Goal: Task Accomplishment & Management: Manage account settings

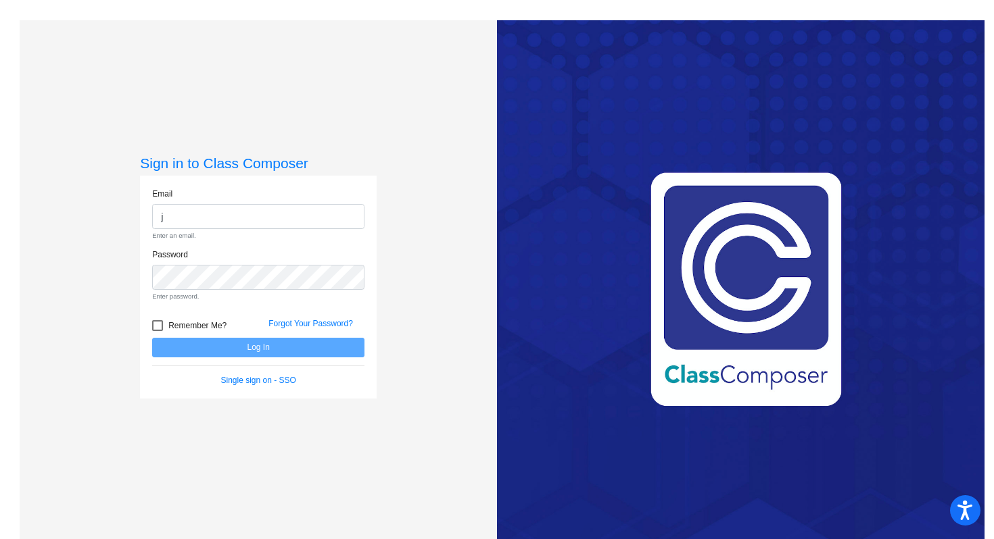
type input "[PERSON_NAME][EMAIL_ADDRESS][PERSON_NAME][DOMAIN_NAME]"
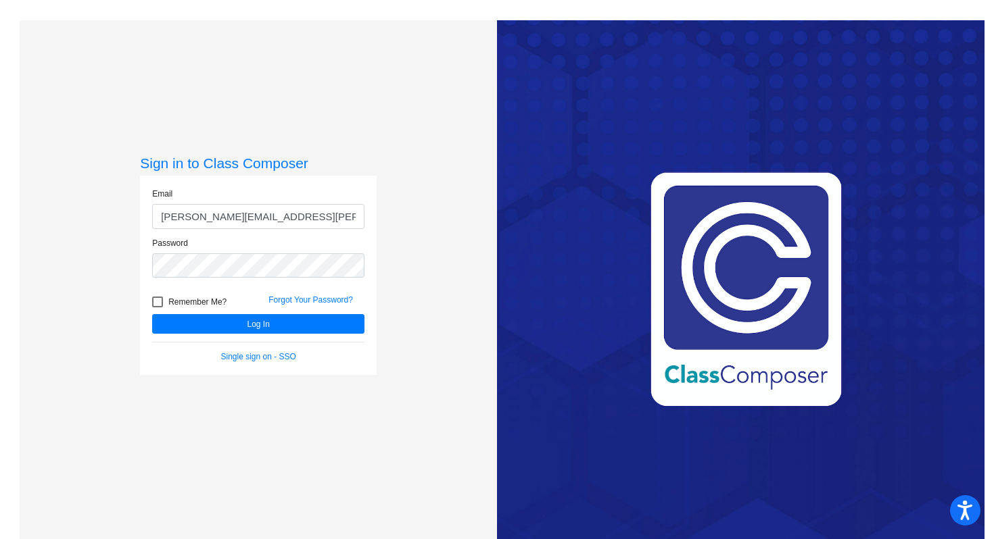
click at [158, 302] on div at bounding box center [157, 302] width 11 height 11
click at [158, 308] on input "Remember Me?" at bounding box center [157, 308] width 1 height 1
checkbox input "true"
click at [201, 319] on button "Log In" at bounding box center [258, 324] width 212 height 20
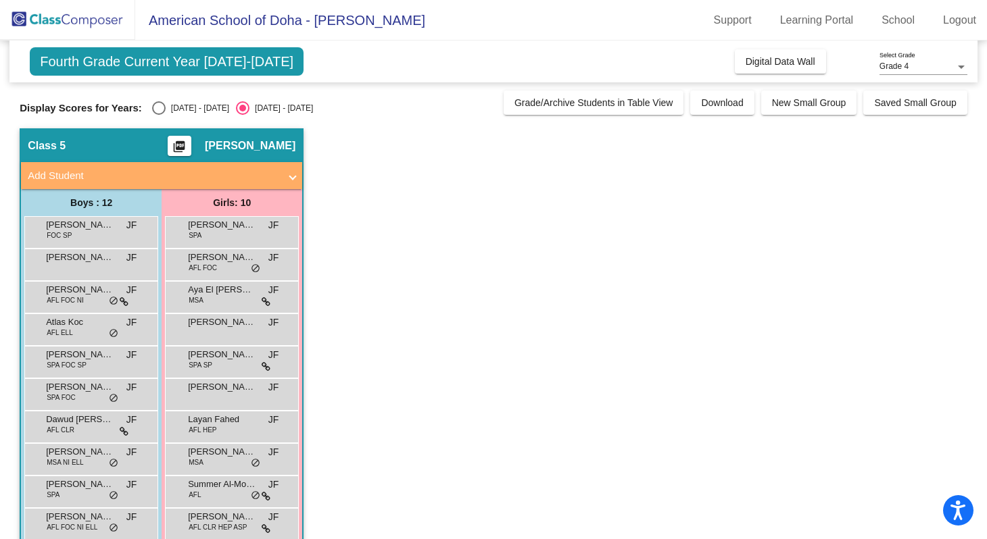
click at [160, 111] on div "Select an option" at bounding box center [159, 108] width 14 height 14
click at [159, 115] on input "[DATE] - [DATE]" at bounding box center [158, 115] width 1 height 1
radio input "true"
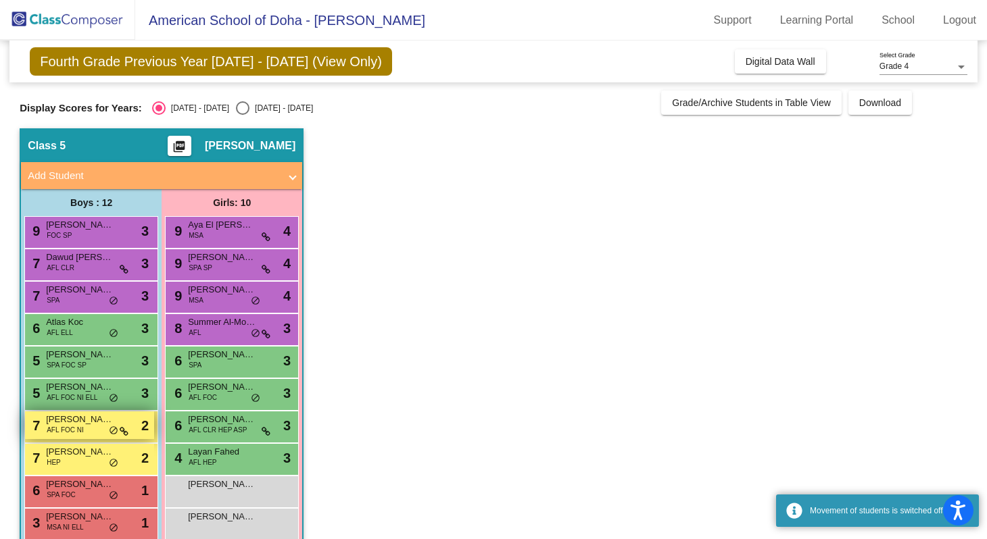
scroll to position [88, 0]
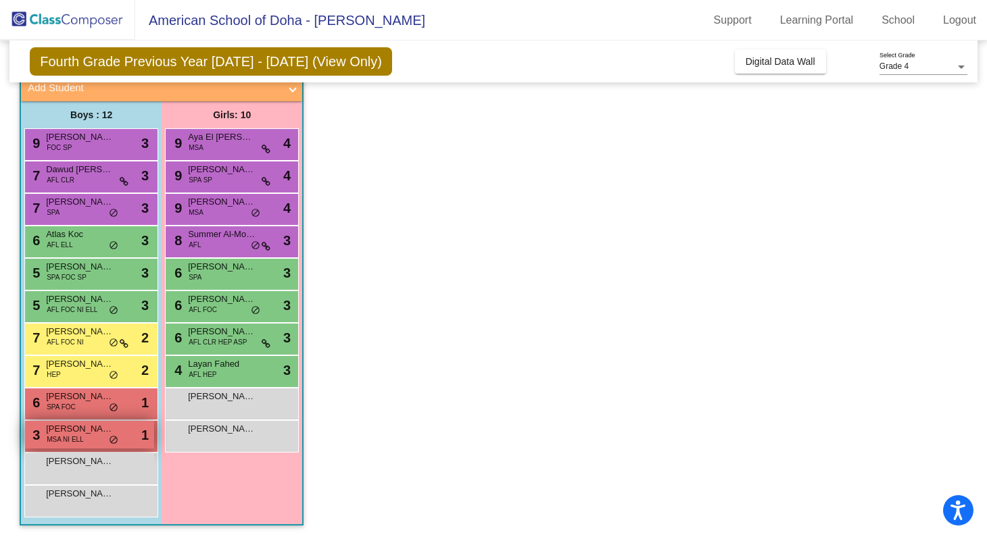
click at [89, 439] on div "3 [PERSON_NAME] MSA NI ELL lock do_not_disturb_alt 1" at bounding box center [89, 435] width 129 height 28
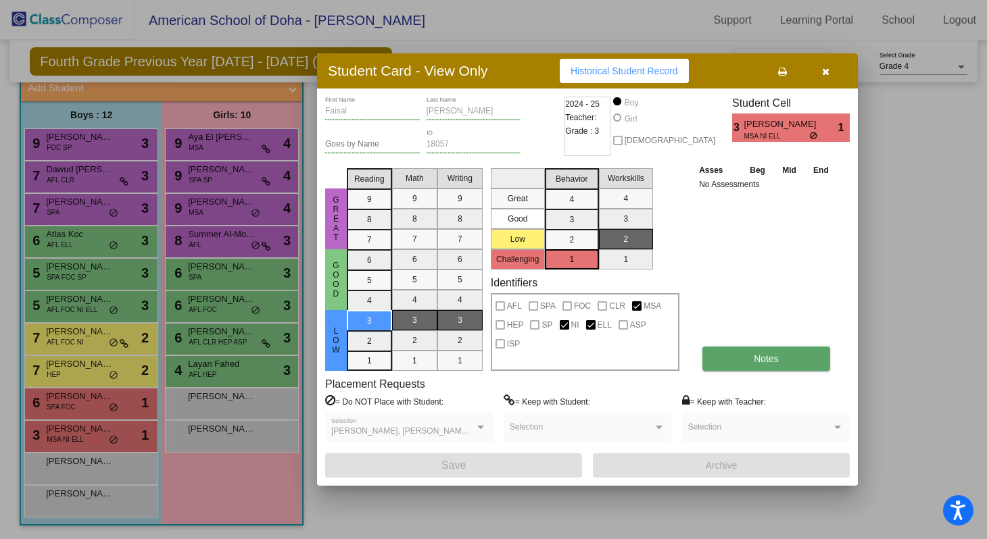
click at [752, 361] on button "Notes" at bounding box center [766, 359] width 128 height 24
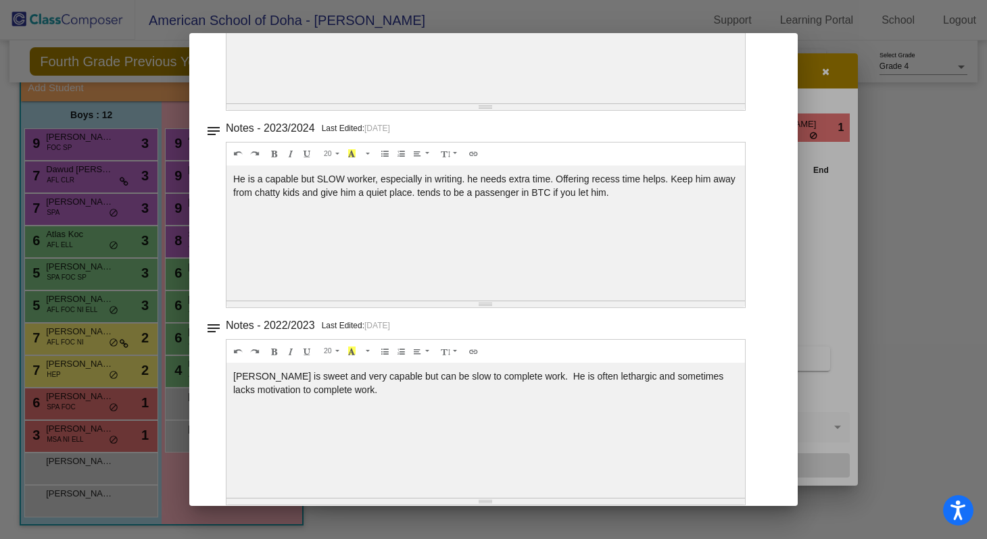
scroll to position [217, 0]
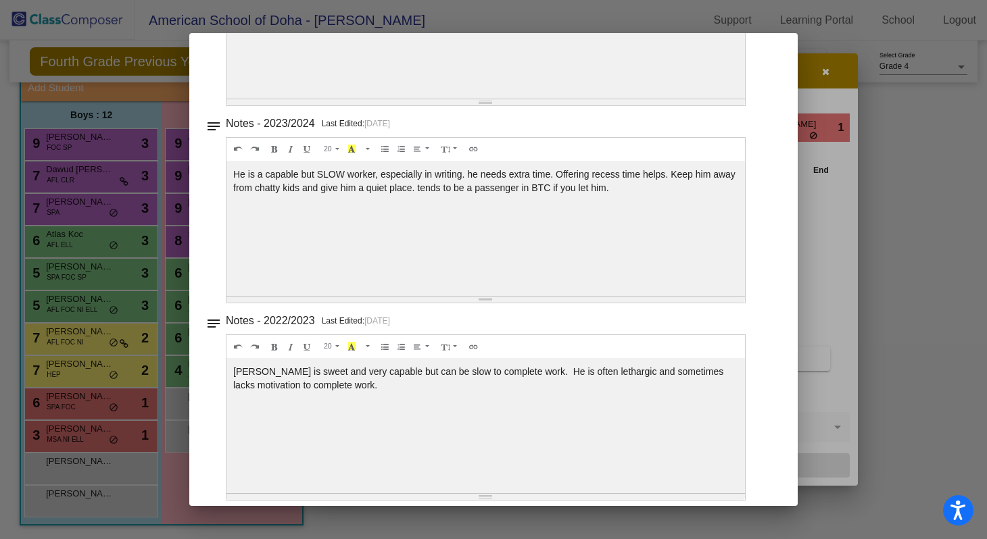
click at [819, 82] on div at bounding box center [493, 269] width 987 height 539
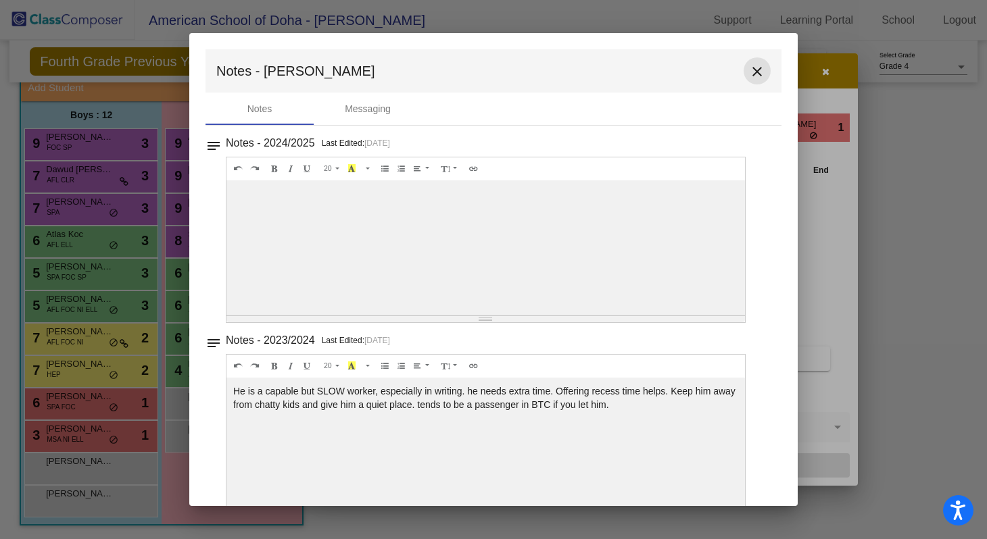
click at [751, 78] on mat-icon "close" at bounding box center [757, 72] width 16 height 16
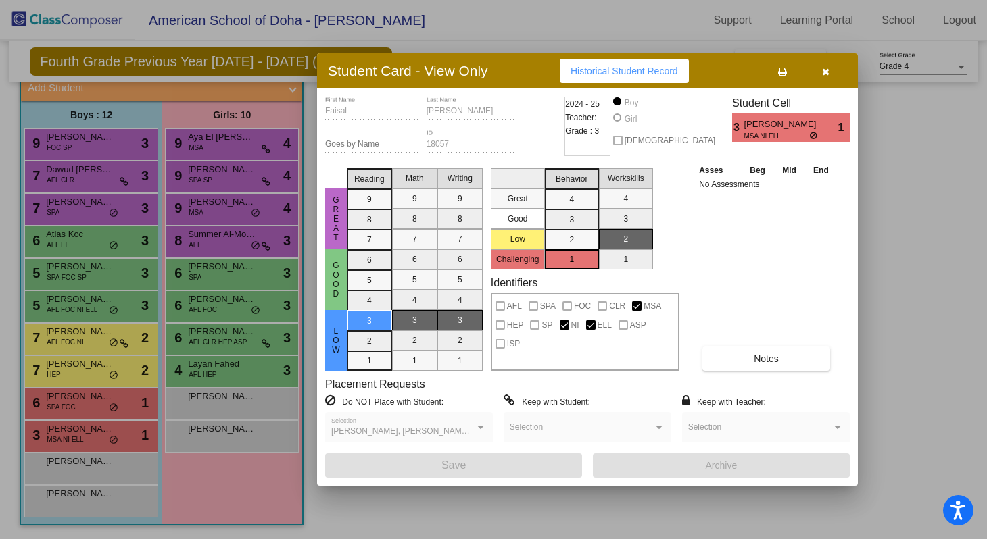
click at [84, 412] on div at bounding box center [493, 269] width 987 height 539
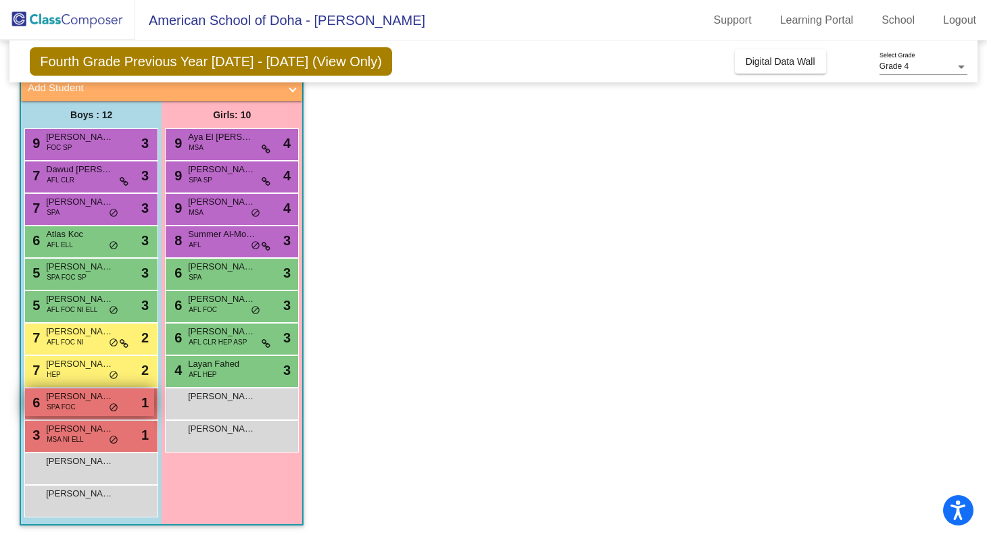
click at [74, 406] on span "SPA FOC" at bounding box center [61, 407] width 29 height 10
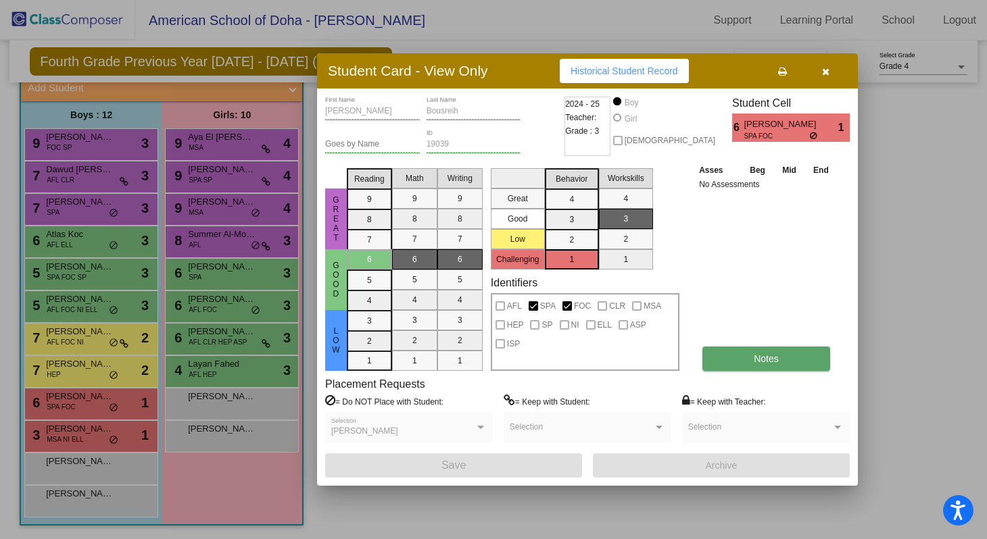
click at [752, 363] on button "Notes" at bounding box center [766, 359] width 128 height 24
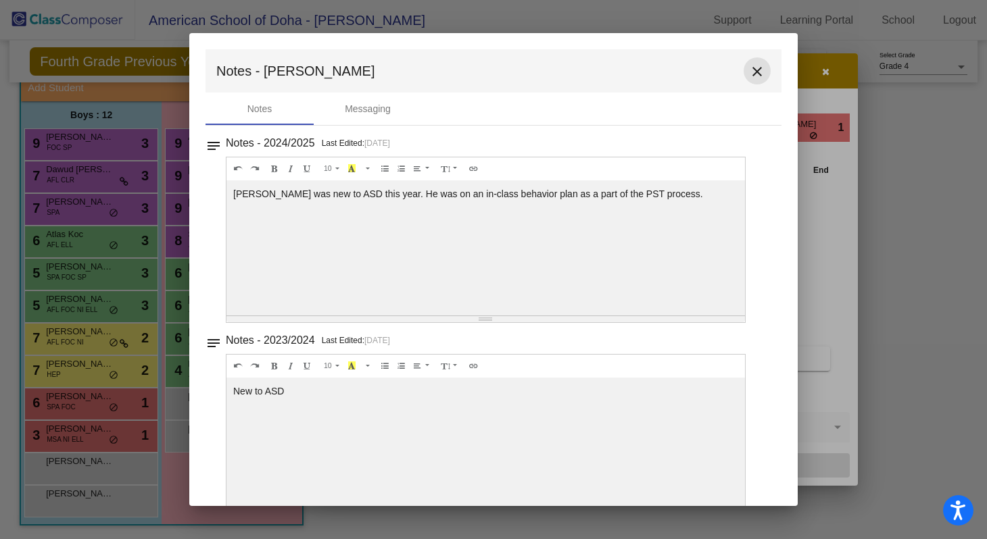
click at [751, 74] on mat-icon "close" at bounding box center [757, 72] width 16 height 16
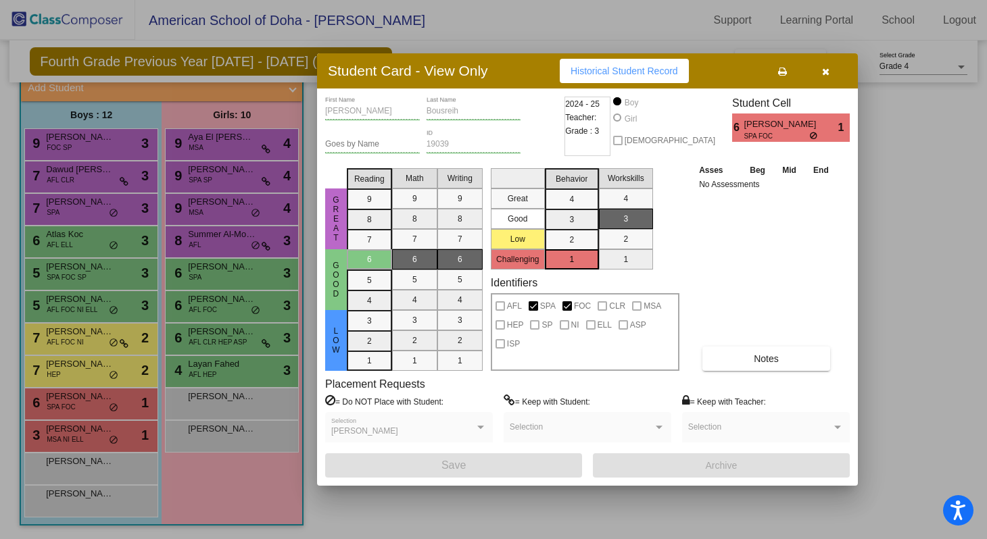
click at [837, 74] on button "button" at bounding box center [825, 71] width 43 height 24
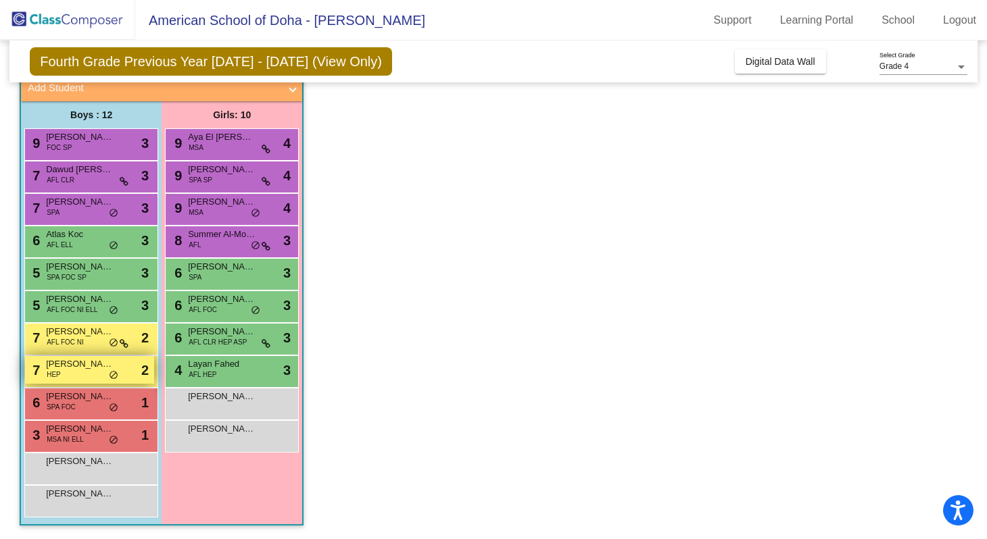
click at [70, 372] on div "7 [PERSON_NAME] El [PERSON_NAME] [MEDICAL_DATA] do_not_disturb_alt 2" at bounding box center [89, 370] width 129 height 28
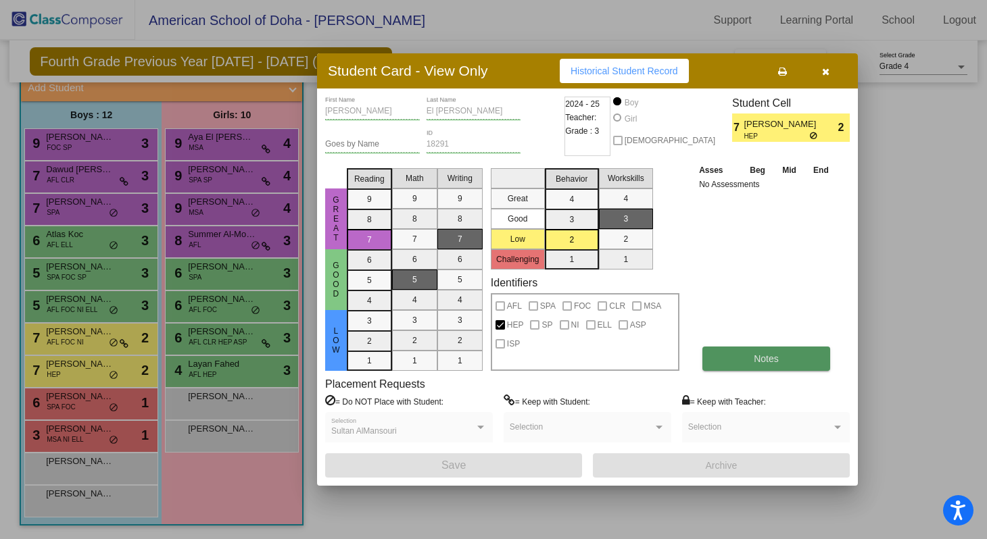
click at [744, 349] on button "Notes" at bounding box center [766, 359] width 128 height 24
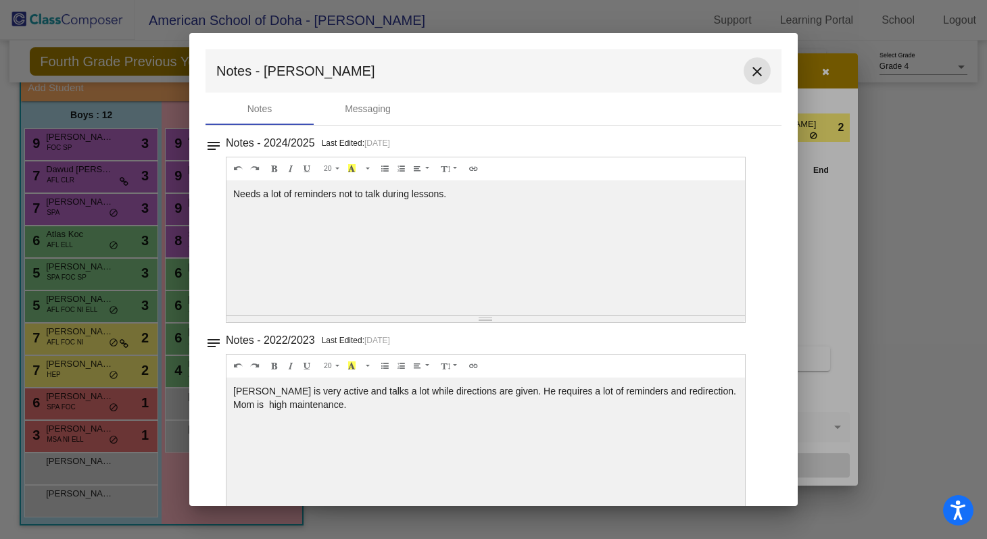
click at [749, 68] on mat-icon "close" at bounding box center [757, 72] width 16 height 16
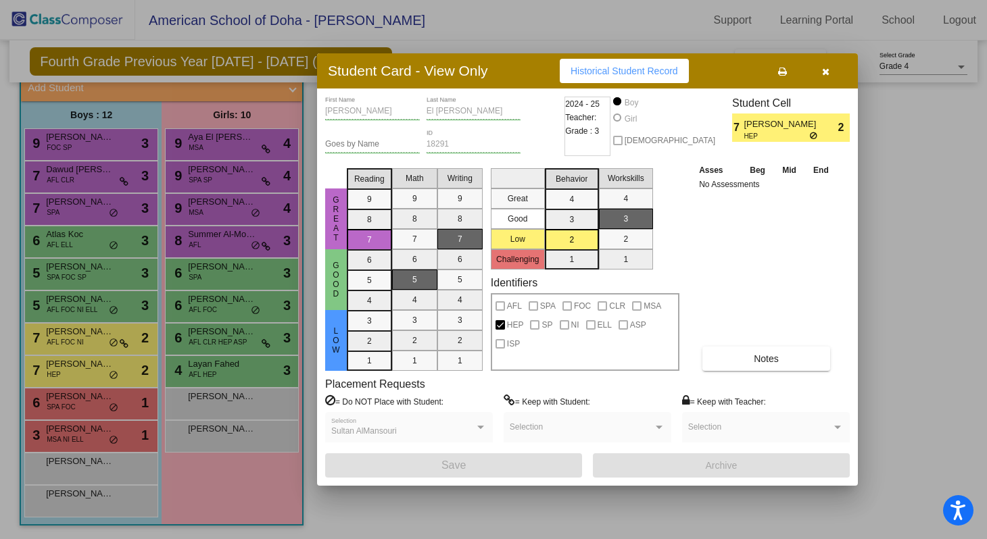
click at [66, 341] on div at bounding box center [493, 269] width 987 height 539
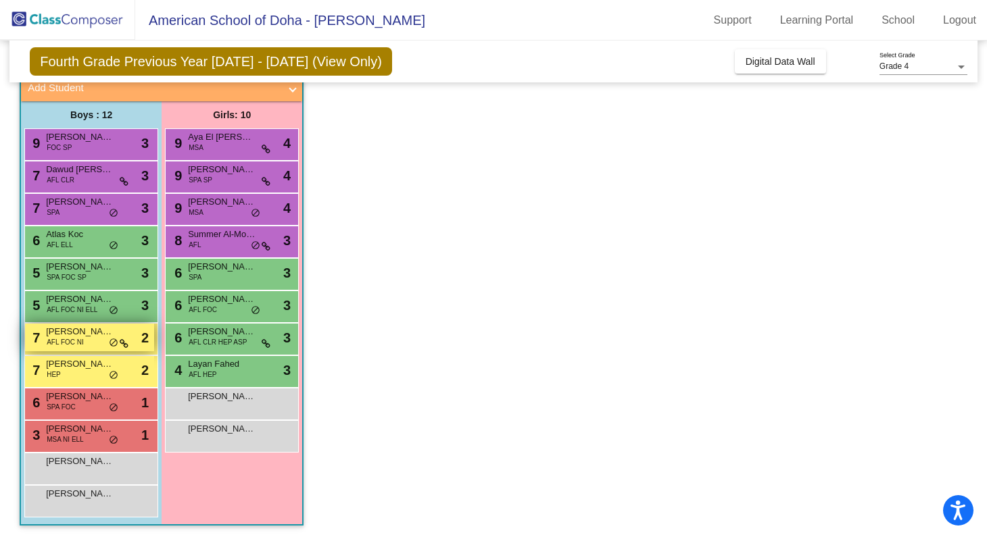
click at [65, 326] on span "[PERSON_NAME]" at bounding box center [80, 332] width 68 height 14
